Goal: Task Accomplishment & Management: Use online tool/utility

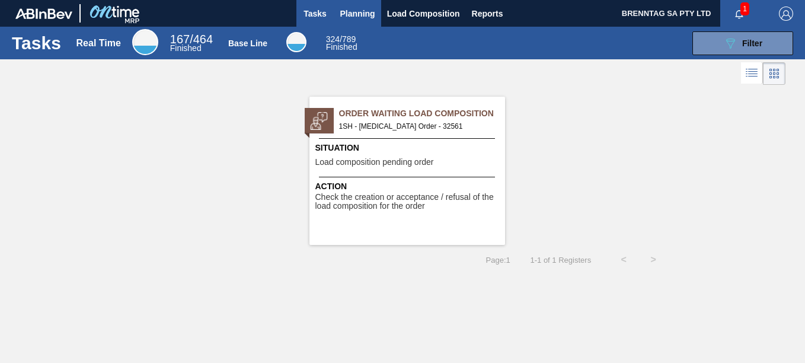
click at [354, 11] on span "Planning" at bounding box center [357, 14] width 35 height 14
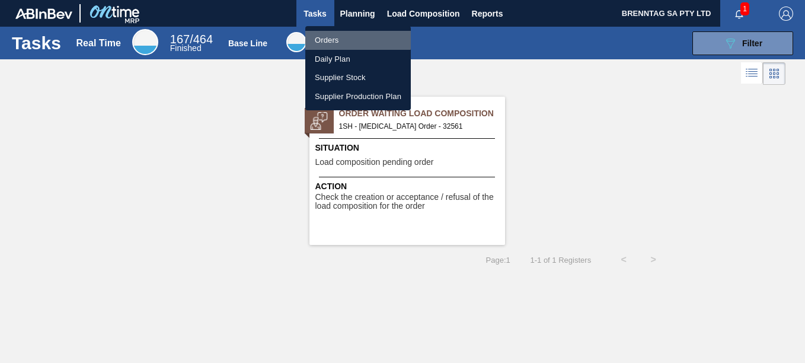
click at [339, 39] on li "Orders" at bounding box center [358, 40] width 106 height 19
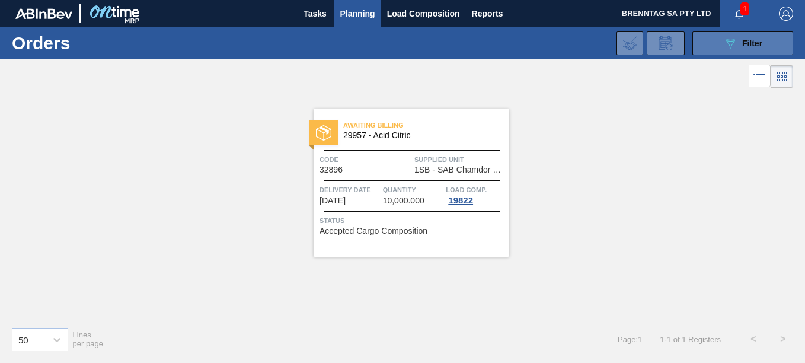
click at [728, 40] on icon "089F7B8B-B2A5-4AFE-B5C0-19BA573D28AC" at bounding box center [730, 43] width 14 height 14
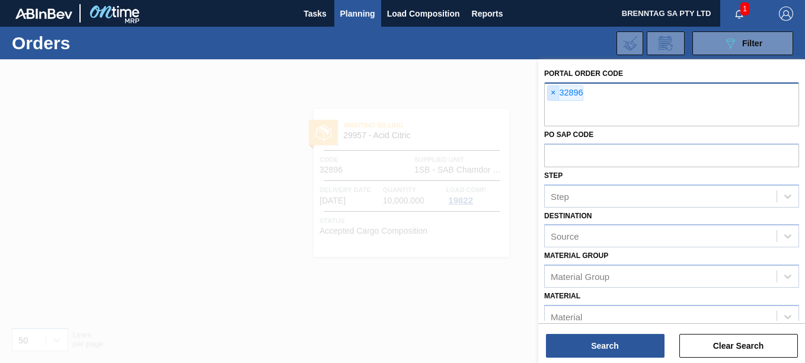
click at [556, 94] on span "×" at bounding box center [553, 93] width 11 height 14
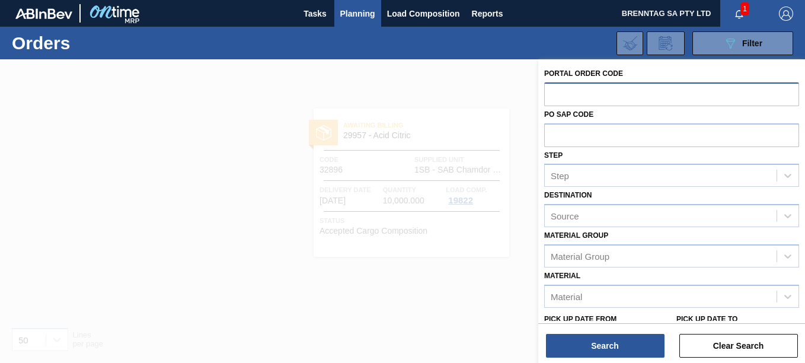
click at [567, 88] on input "text" at bounding box center [671, 93] width 255 height 23
click at [570, 90] on input "text" at bounding box center [671, 93] width 255 height 23
type input "32904"
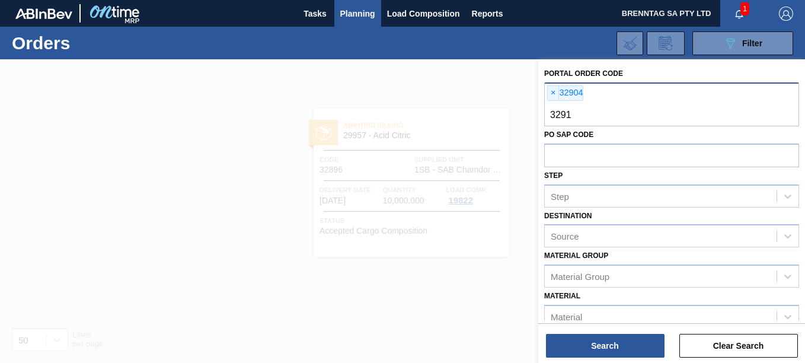
type input "32910"
type input "32911"
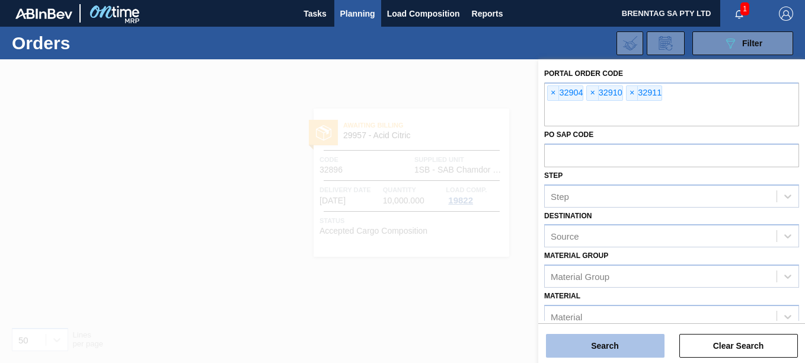
click at [599, 342] on button "Search" at bounding box center [605, 346] width 119 height 24
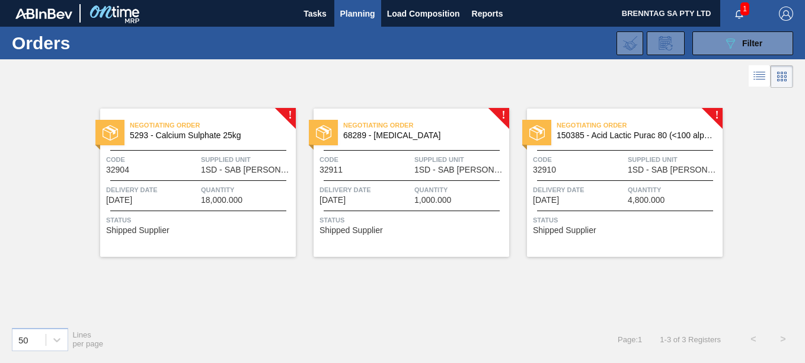
click at [199, 184] on div "Delivery Date 10/22/2025 Quantity 18,000.000" at bounding box center [198, 194] width 196 height 21
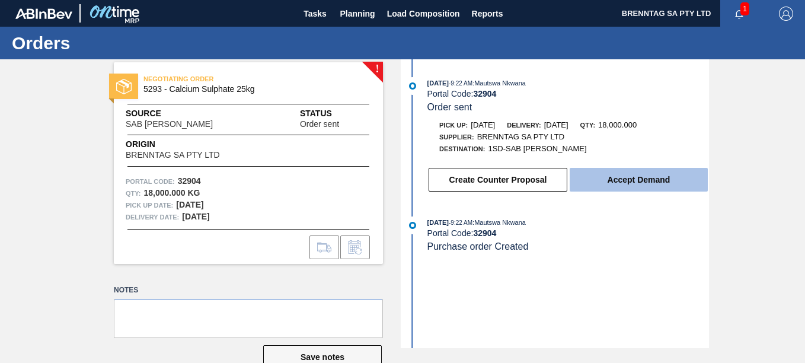
click at [631, 183] on button "Accept Demand" at bounding box center [639, 180] width 138 height 24
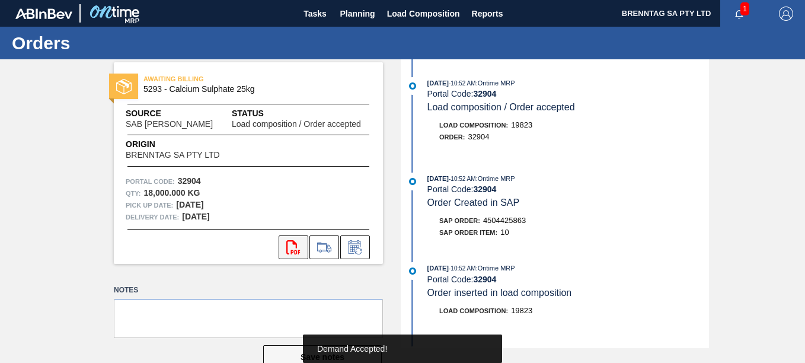
click at [291, 245] on icon "svg{fill:#ff0000}" at bounding box center [293, 247] width 14 height 14
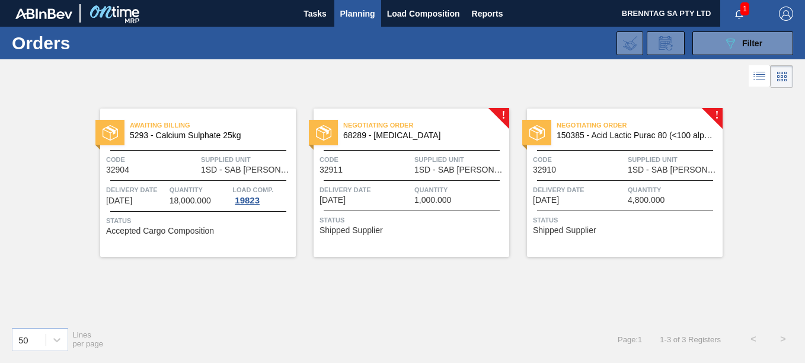
click at [394, 171] on div "Code 32911" at bounding box center [366, 164] width 92 height 21
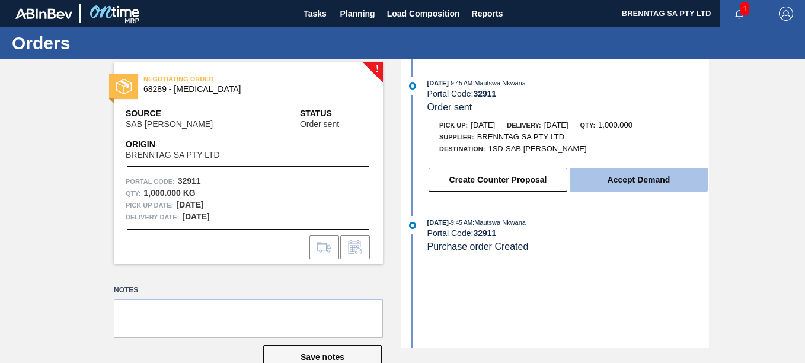
click at [625, 176] on button "Accept Demand" at bounding box center [639, 180] width 138 height 24
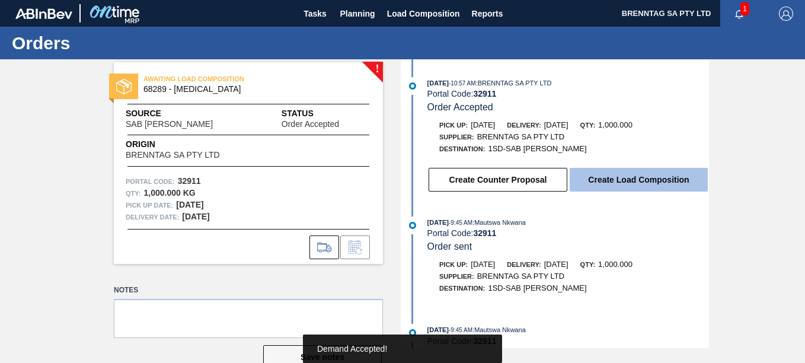
click at [623, 175] on button "Create Load Composition" at bounding box center [639, 180] width 138 height 24
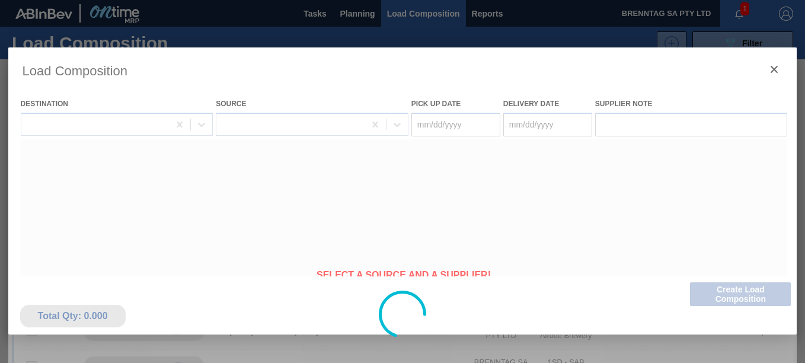
type Date "10/22/2025"
type Date "10/23/2025"
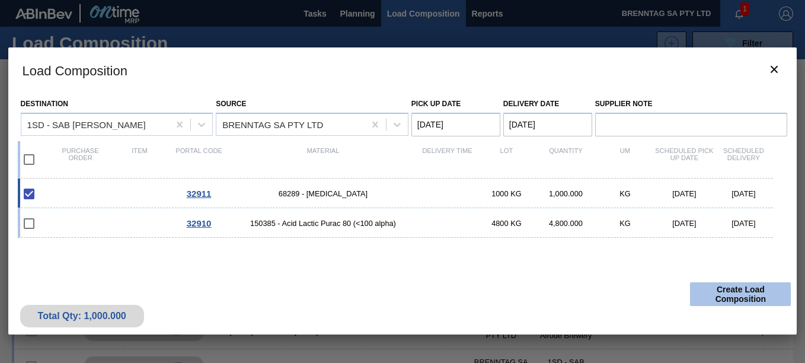
click at [754, 300] on button "Create Load Composition" at bounding box center [740, 294] width 101 height 24
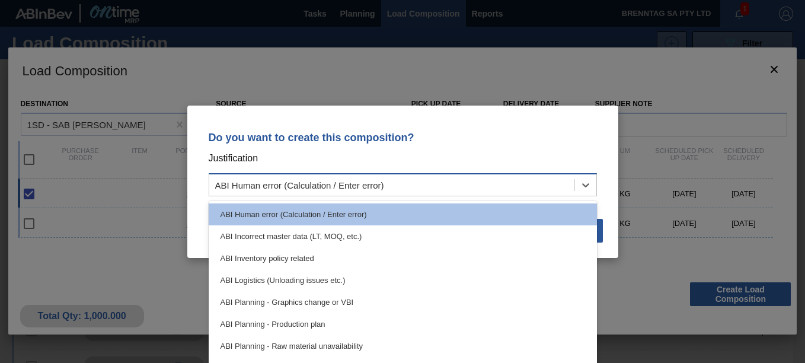
click at [418, 181] on div "ABI Human error (Calculation / Enter error)" at bounding box center [391, 184] width 365 height 17
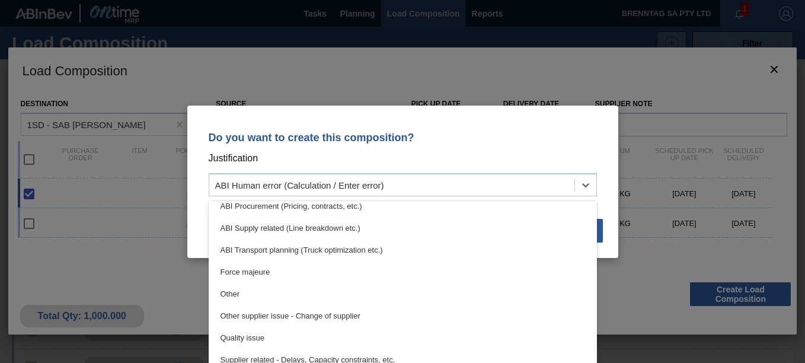
scroll to position [222, 0]
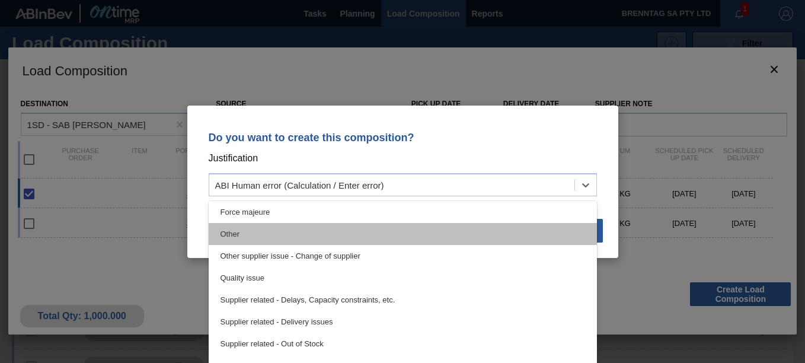
click at [211, 228] on div "Other" at bounding box center [403, 234] width 388 height 22
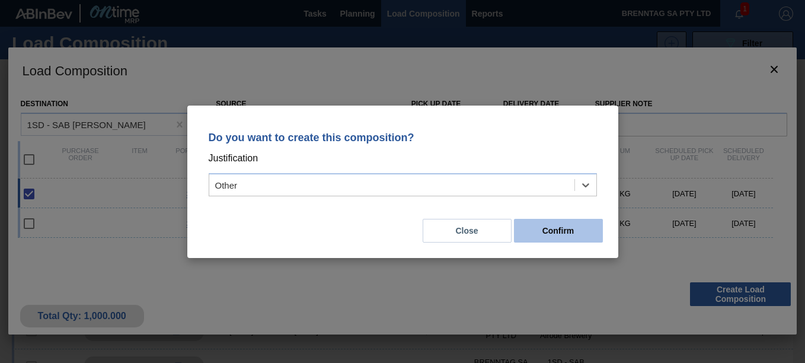
click at [572, 236] on button "Confirm" at bounding box center [558, 231] width 89 height 24
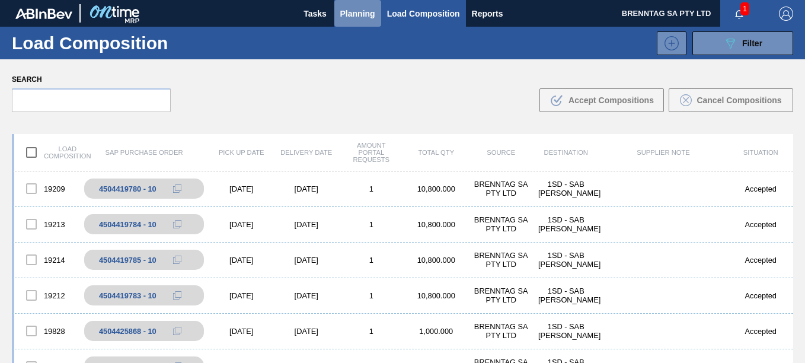
click at [356, 19] on span "Planning" at bounding box center [357, 14] width 35 height 14
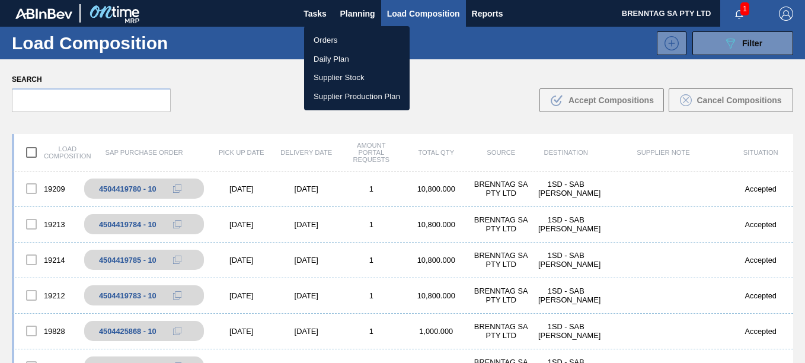
click at [318, 43] on li "Orders" at bounding box center [357, 40] width 106 height 19
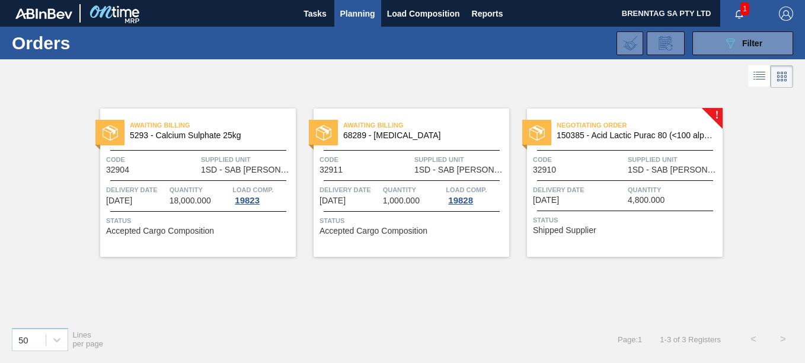
click at [429, 181] on div "Awaiting Billing 68289 - Magnesium Oxide Code 32911 Supplied Unit 1SD - SAB Ros…" at bounding box center [412, 183] width 196 height 148
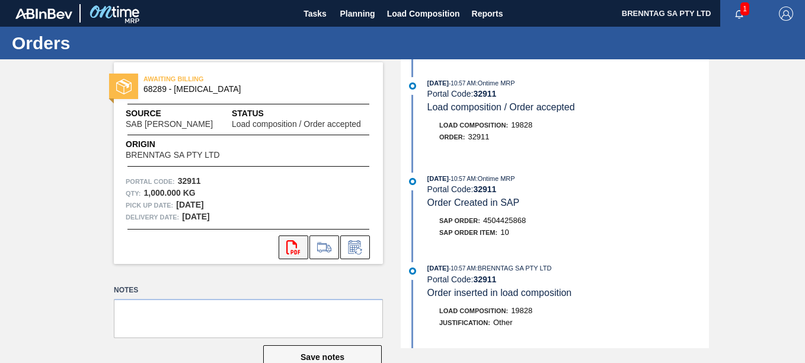
click at [296, 251] on icon at bounding box center [293, 247] width 14 height 14
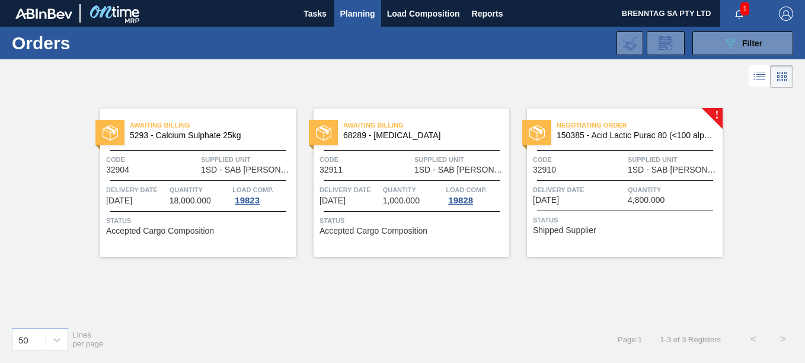
click at [620, 196] on div "Delivery Date 10/28/2025" at bounding box center [579, 194] width 92 height 21
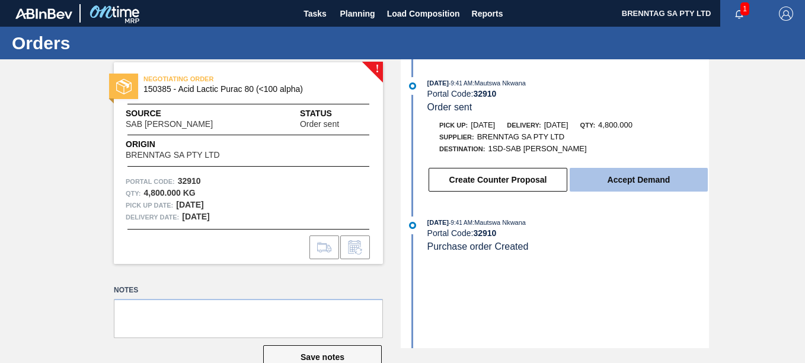
click at [630, 180] on button "Accept Demand" at bounding box center [639, 180] width 138 height 24
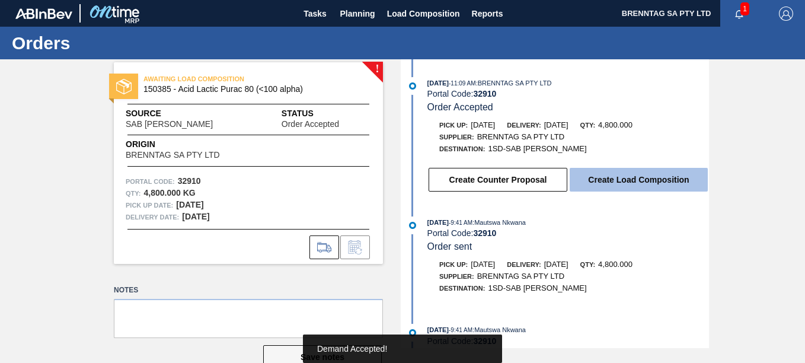
click at [644, 171] on button "Create Load Composition" at bounding box center [639, 180] width 138 height 24
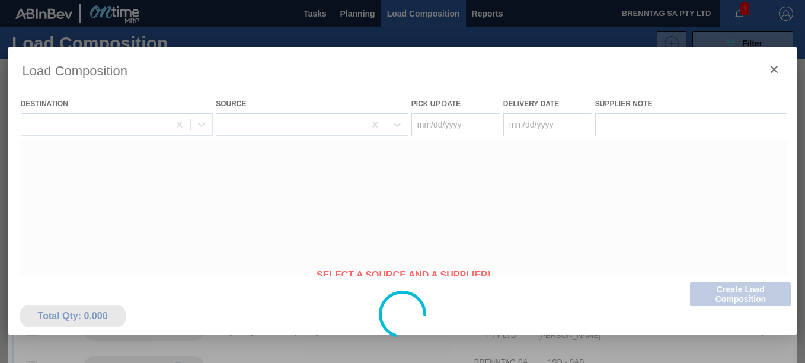
type Date "10/27/2025"
type Date "[DATE]"
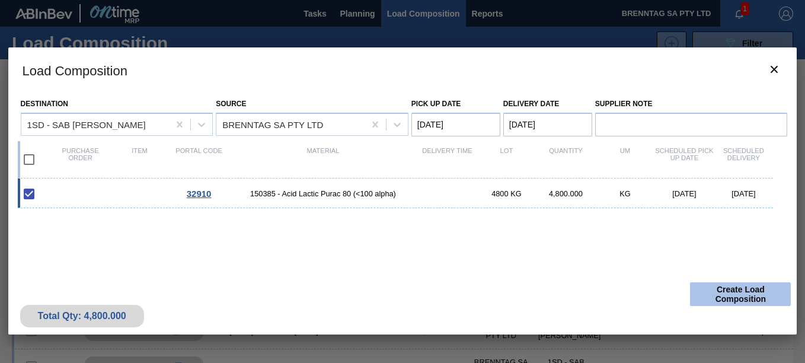
click at [735, 287] on button "Create Load Composition" at bounding box center [740, 294] width 101 height 24
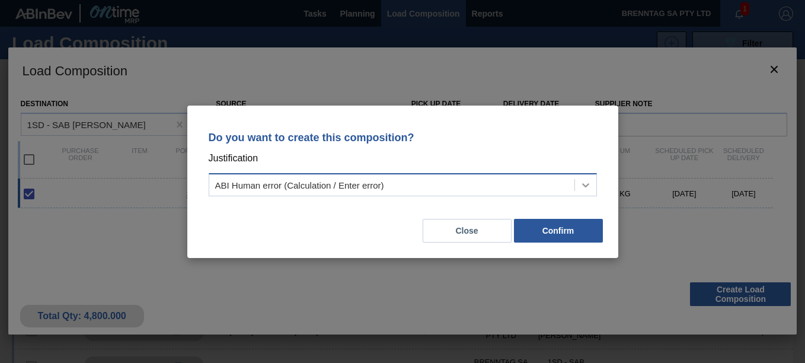
click at [590, 183] on icon at bounding box center [586, 185] width 12 height 12
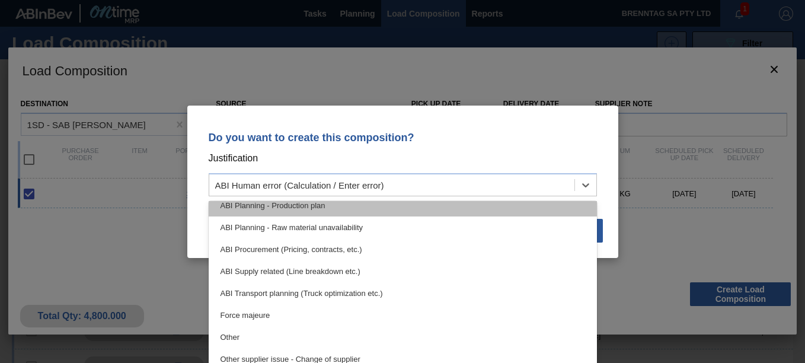
scroll to position [178, 0]
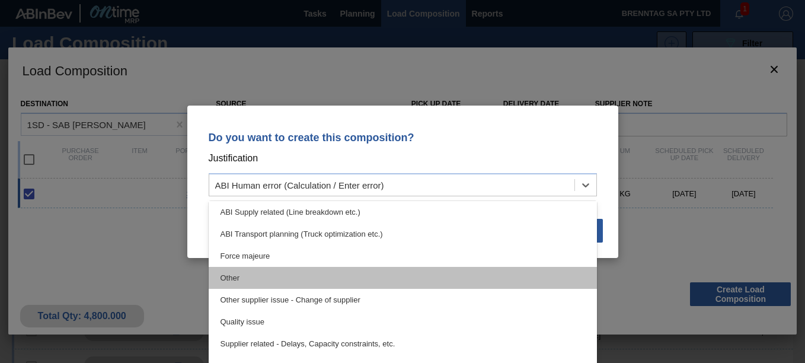
click at [498, 279] on div "Other" at bounding box center [403, 278] width 388 height 22
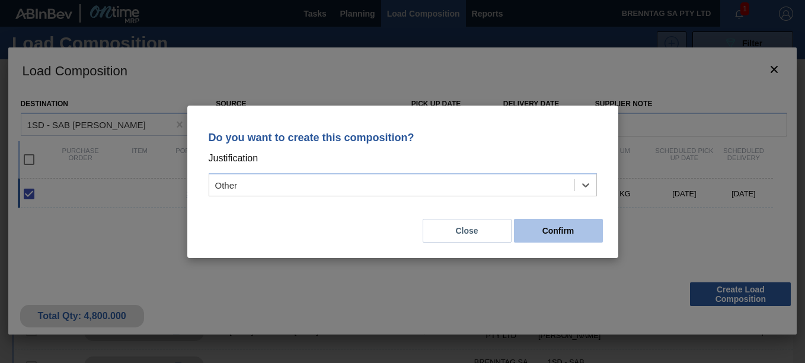
click at [562, 234] on button "Confirm" at bounding box center [558, 231] width 89 height 24
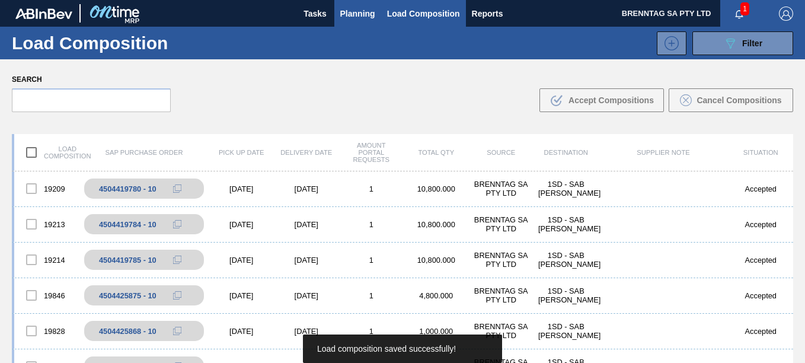
click at [365, 13] on span "Planning" at bounding box center [357, 14] width 35 height 14
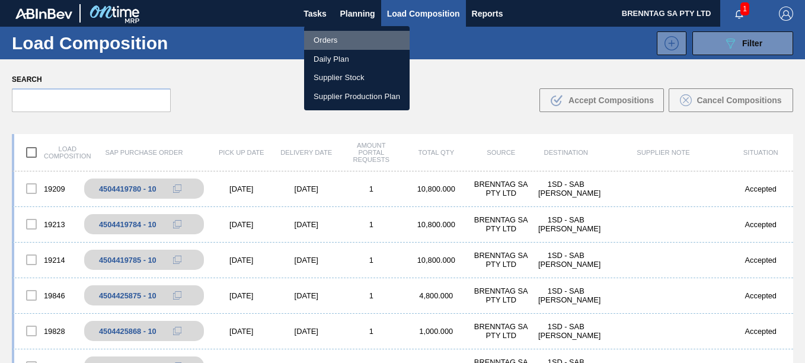
click at [318, 36] on li "Orders" at bounding box center [357, 40] width 106 height 19
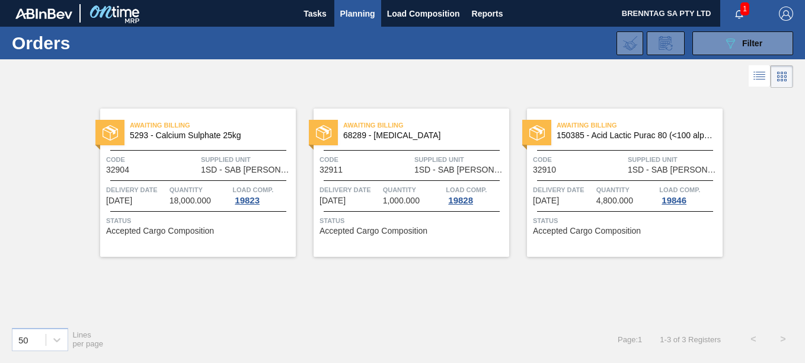
click at [674, 179] on div "Awaiting Billing 150385 - Acid Lactic Purac 80 (<100 alpha) Code 32910 Supplied…" at bounding box center [625, 183] width 196 height 148
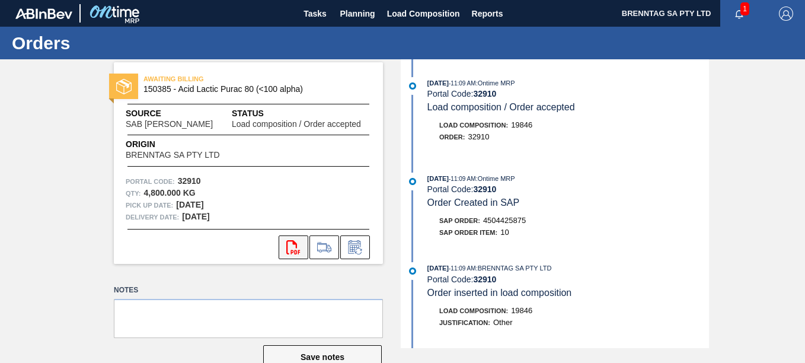
click at [289, 252] on icon "svg{fill:#ff0000}" at bounding box center [293, 247] width 14 height 14
